Goal: Task Accomplishment & Management: Manage account settings

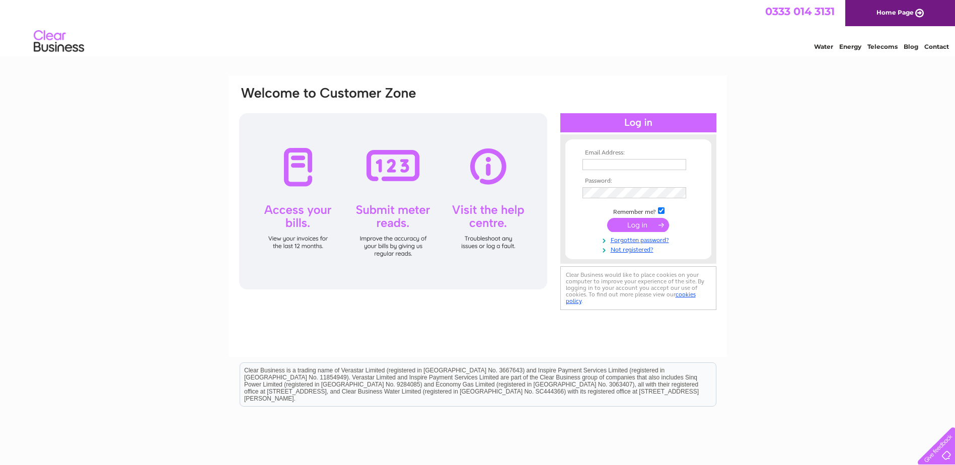
click at [592, 164] on input "text" at bounding box center [634, 164] width 104 height 11
type input "[PERSON_NAME][EMAIL_ADDRESS][PERSON_NAME][DOMAIN_NAME]"
click at [607, 219] on input "submit" at bounding box center [638, 226] width 62 height 14
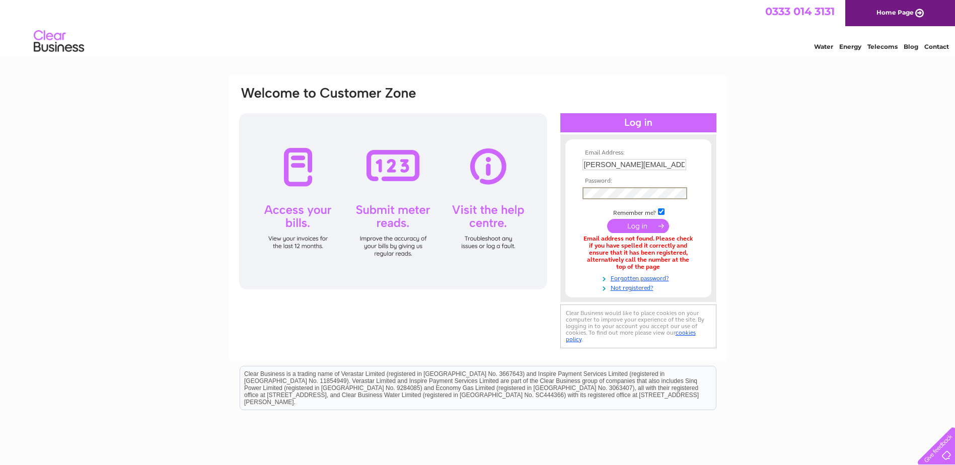
click at [607, 219] on input "submit" at bounding box center [638, 226] width 62 height 14
click at [667, 162] on input "jon.dale@fredolsen.com" at bounding box center [634, 165] width 105 height 12
drag, startPoint x: 665, startPoint y: 164, endPoint x: 571, endPoint y: 167, distance: 94.7
click at [571, 167] on form "Email Address: jon.dale@fredolsen.com Password:" at bounding box center [638, 220] width 146 height 142
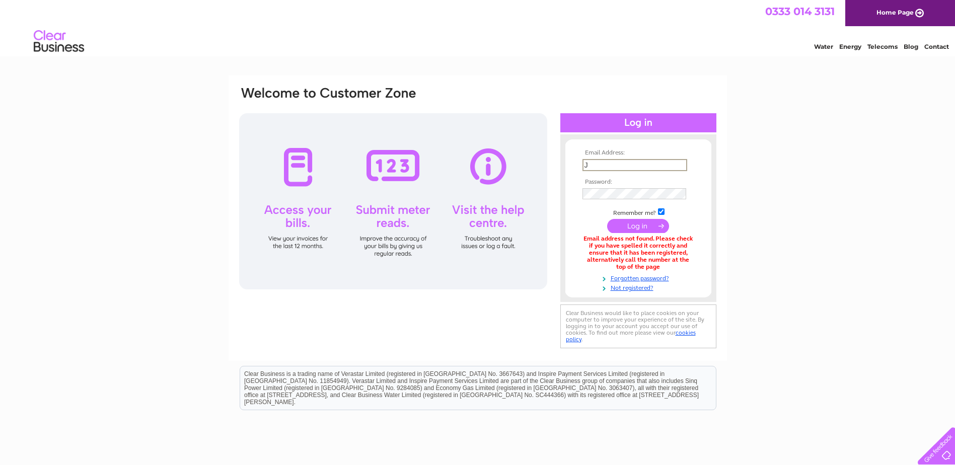
type input "jade.henderson@fredolsen.com"
click at [642, 228] on input "submit" at bounding box center [638, 226] width 62 height 14
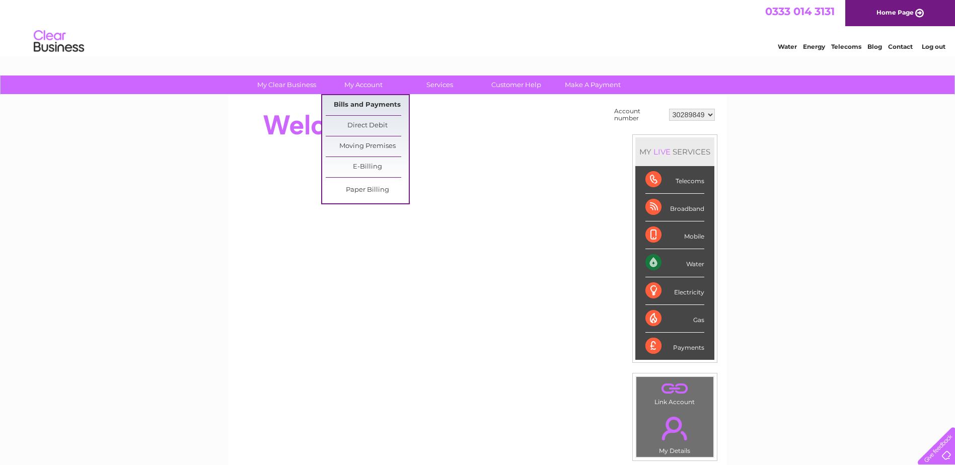
click at [363, 101] on link "Bills and Payments" at bounding box center [367, 105] width 83 height 20
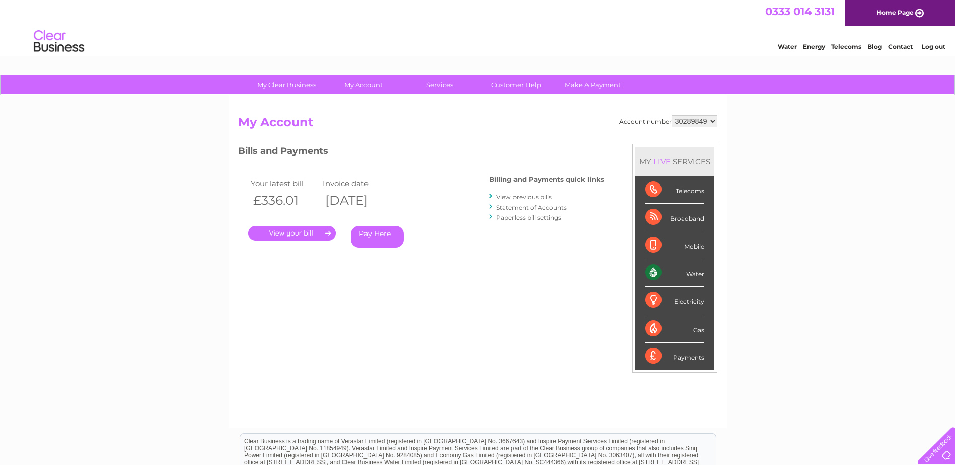
click at [308, 231] on link "." at bounding box center [292, 233] width 88 height 15
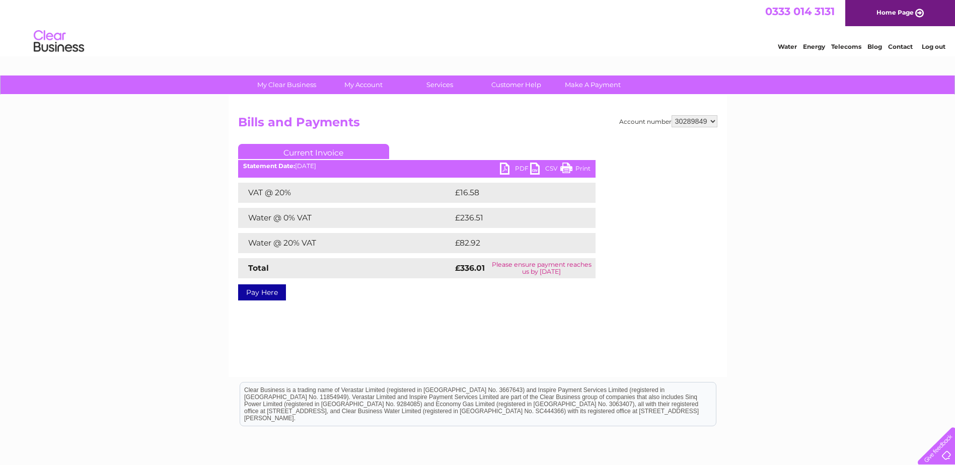
click at [523, 165] on link "PDF" at bounding box center [515, 170] width 30 height 15
